Goal: Use online tool/utility: Use online tool/utility

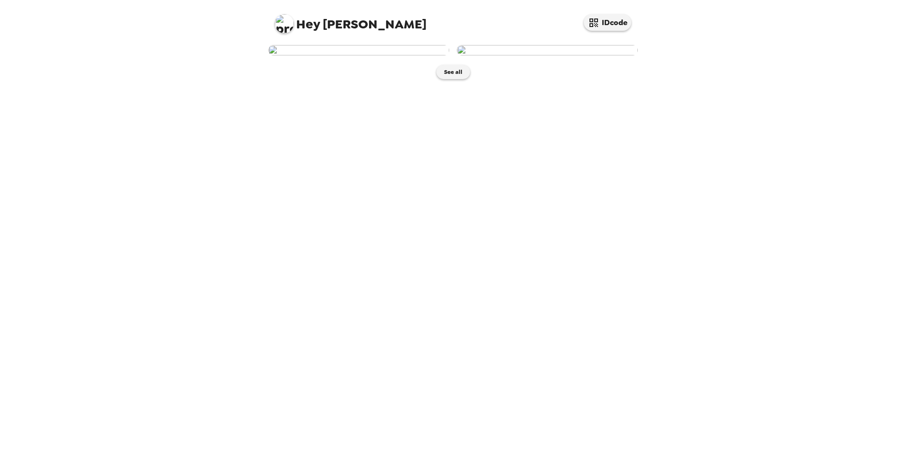
click at [372, 55] on img at bounding box center [358, 50] width 181 height 10
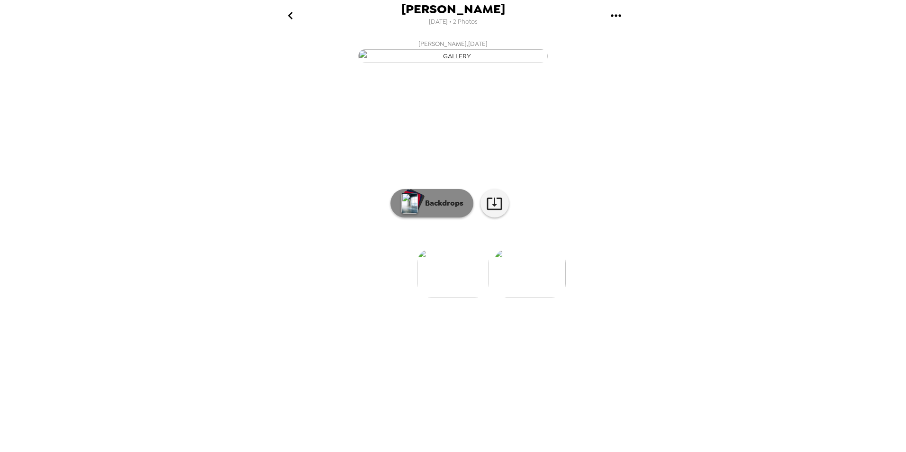
click at [440, 218] on button "Backdrops" at bounding box center [431, 203] width 83 height 28
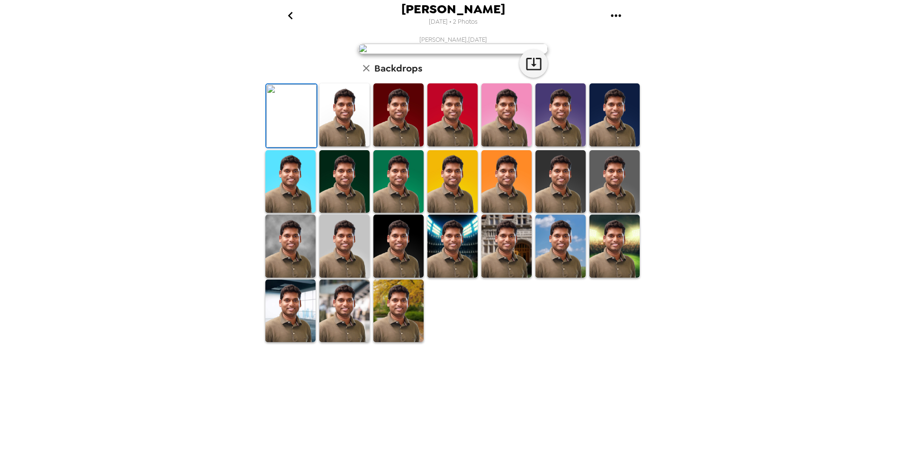
scroll to position [118, 0]
click at [352, 343] on img at bounding box center [344, 311] width 50 height 63
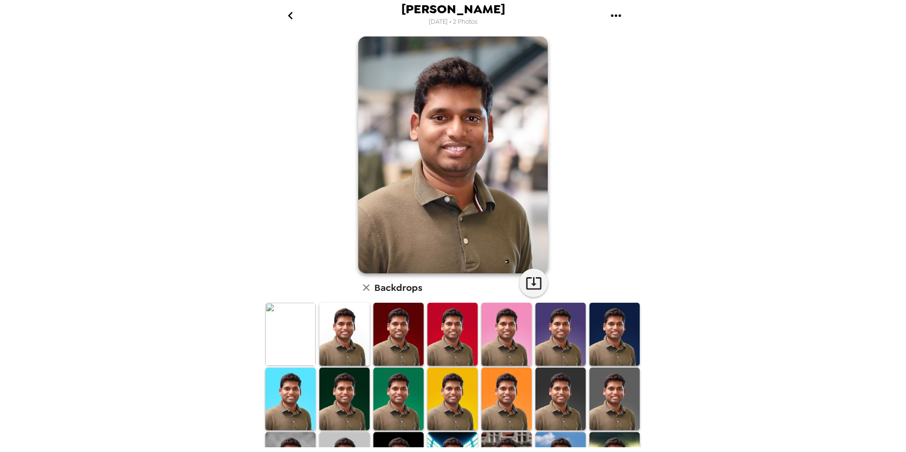
scroll to position [0, 0]
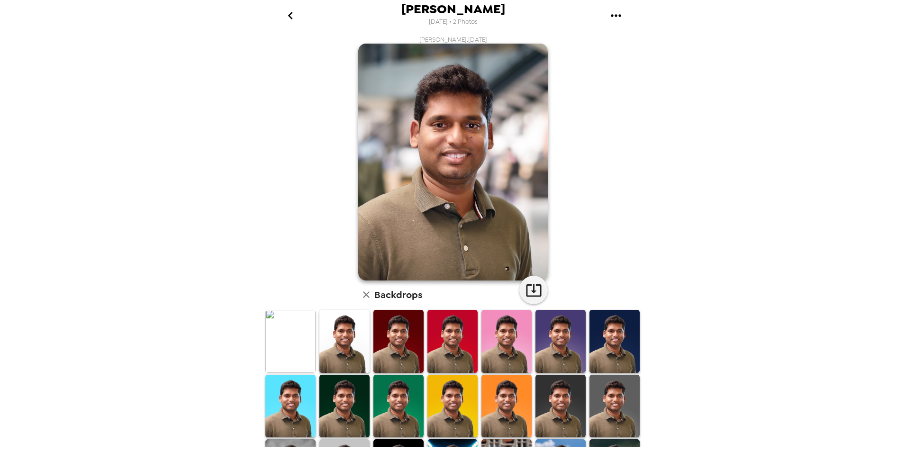
click at [274, 350] on img at bounding box center [290, 341] width 50 height 63
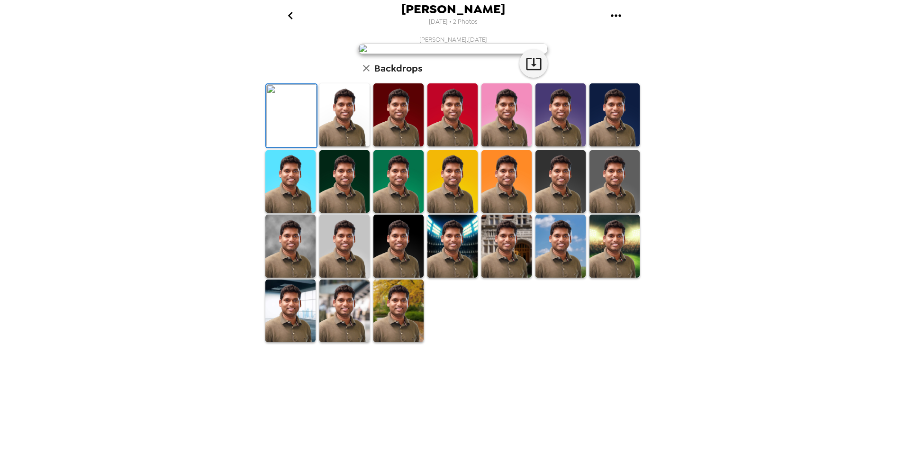
click at [313, 147] on img at bounding box center [291, 115] width 50 height 63
click at [343, 146] on img at bounding box center [344, 114] width 50 height 63
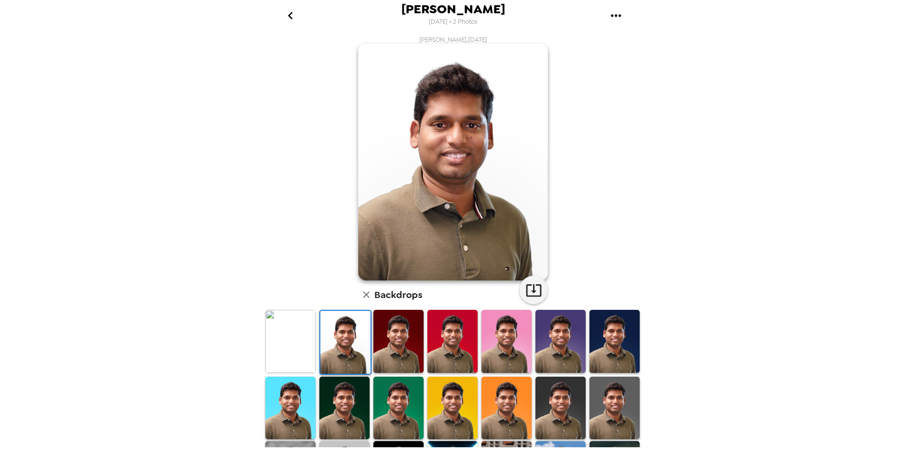
click at [296, 410] on img at bounding box center [290, 408] width 50 height 63
